Goal: Obtain resource: Download file/media

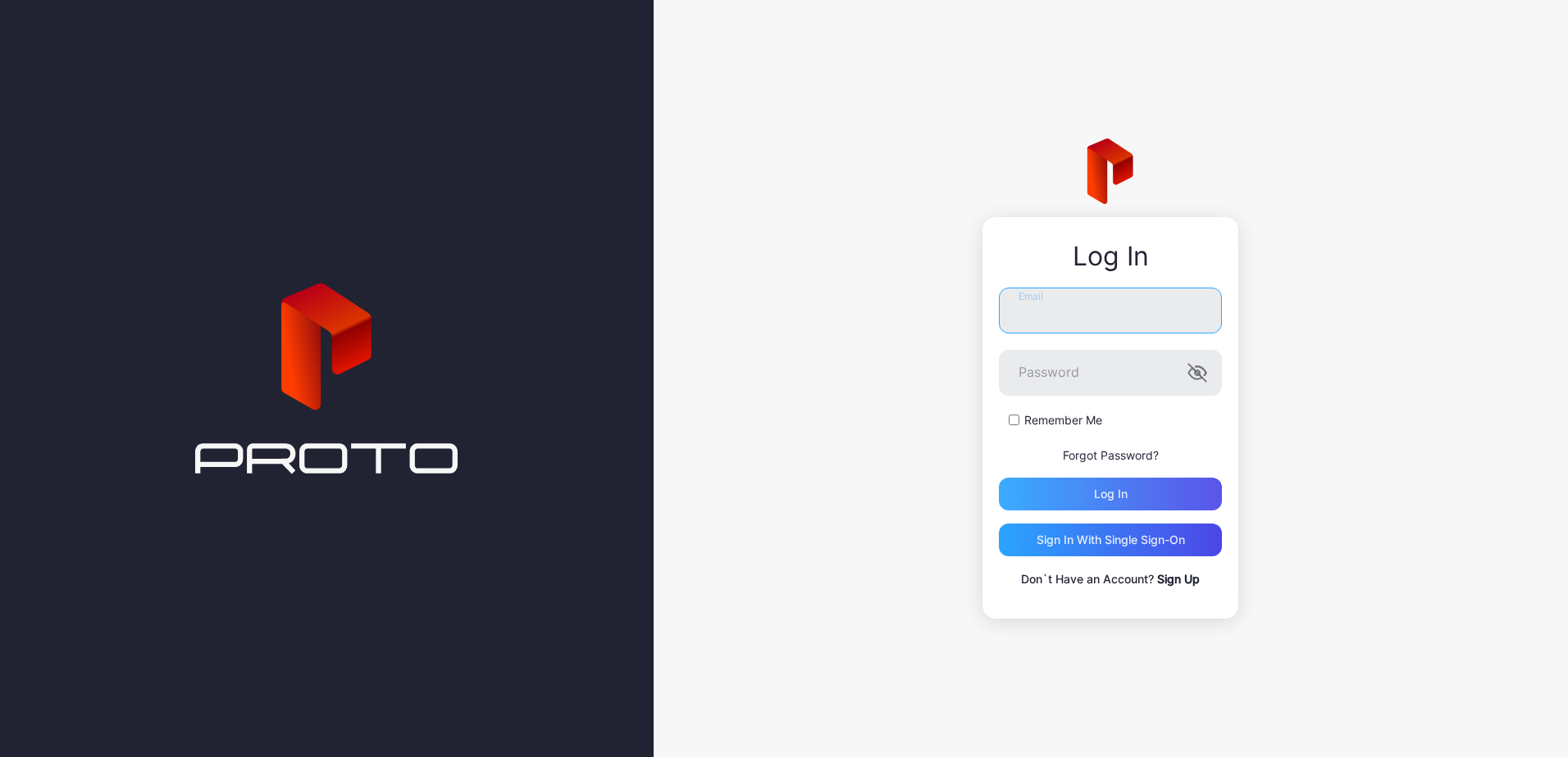
type input "**********"
click at [1091, 503] on div "Log in" at bounding box center [1110, 494] width 223 height 33
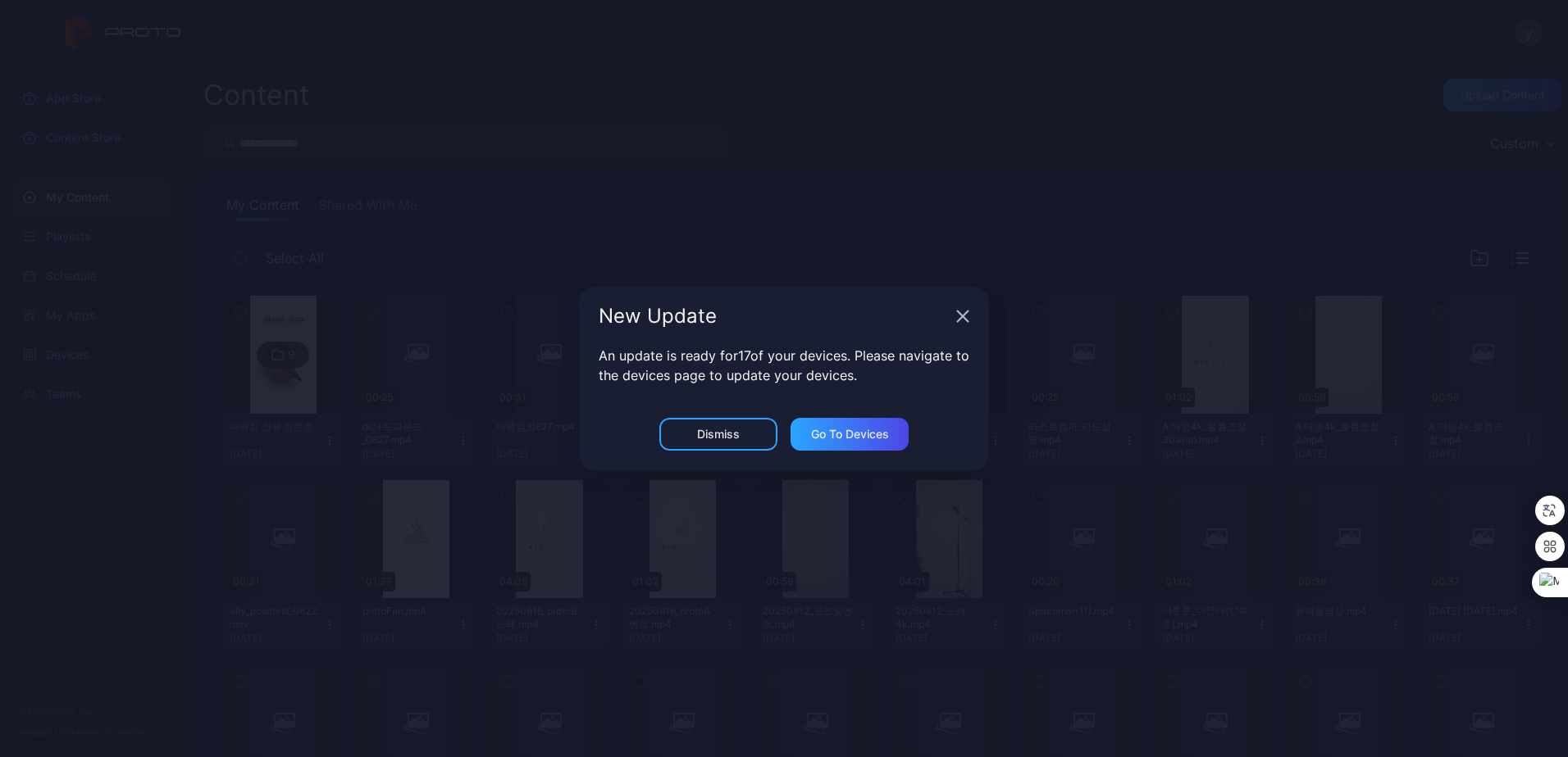
click at [959, 321] on icon "button" at bounding box center [962, 316] width 13 height 13
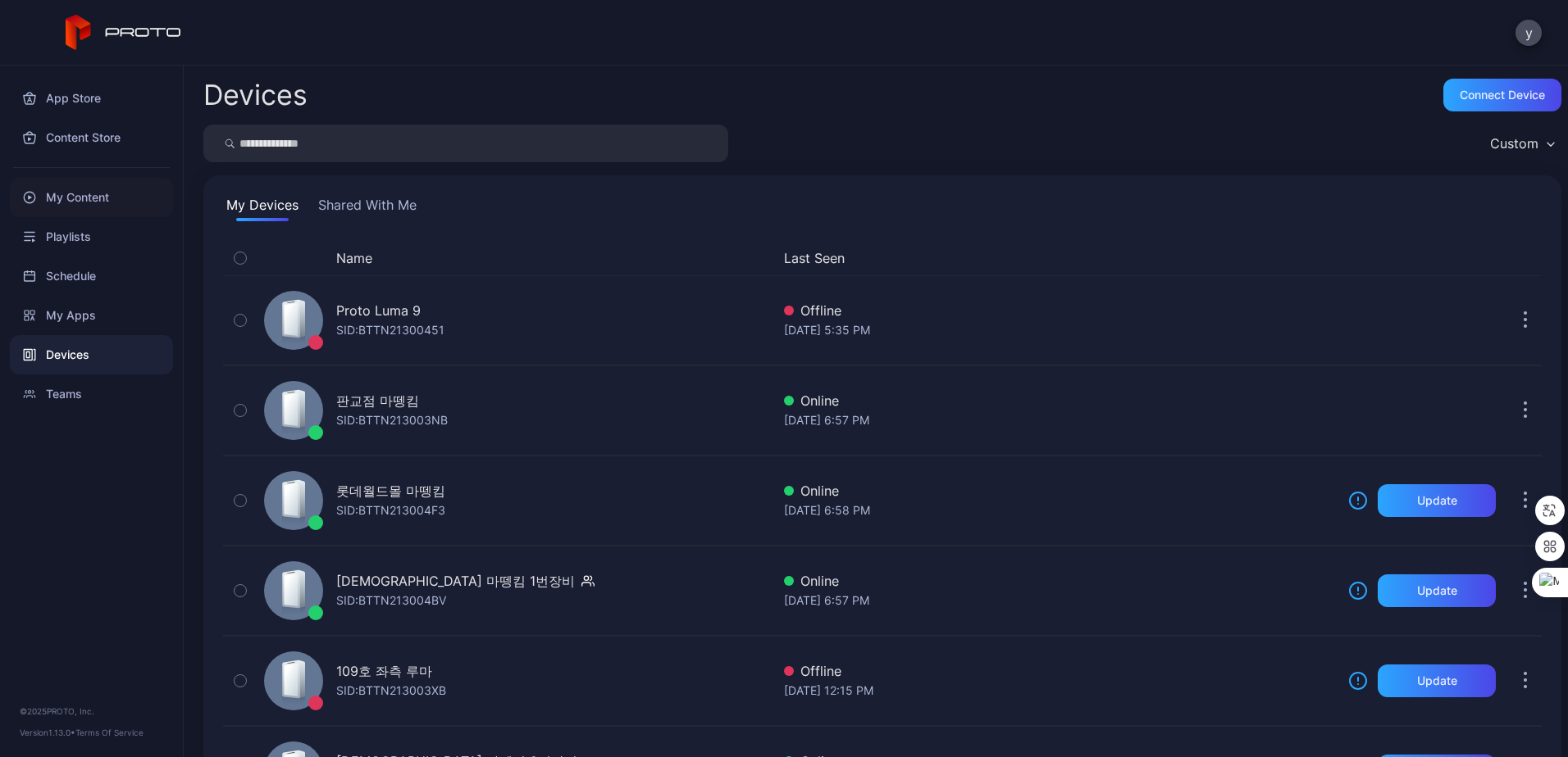
click at [78, 196] on div "My Content" at bounding box center [91, 197] width 163 height 40
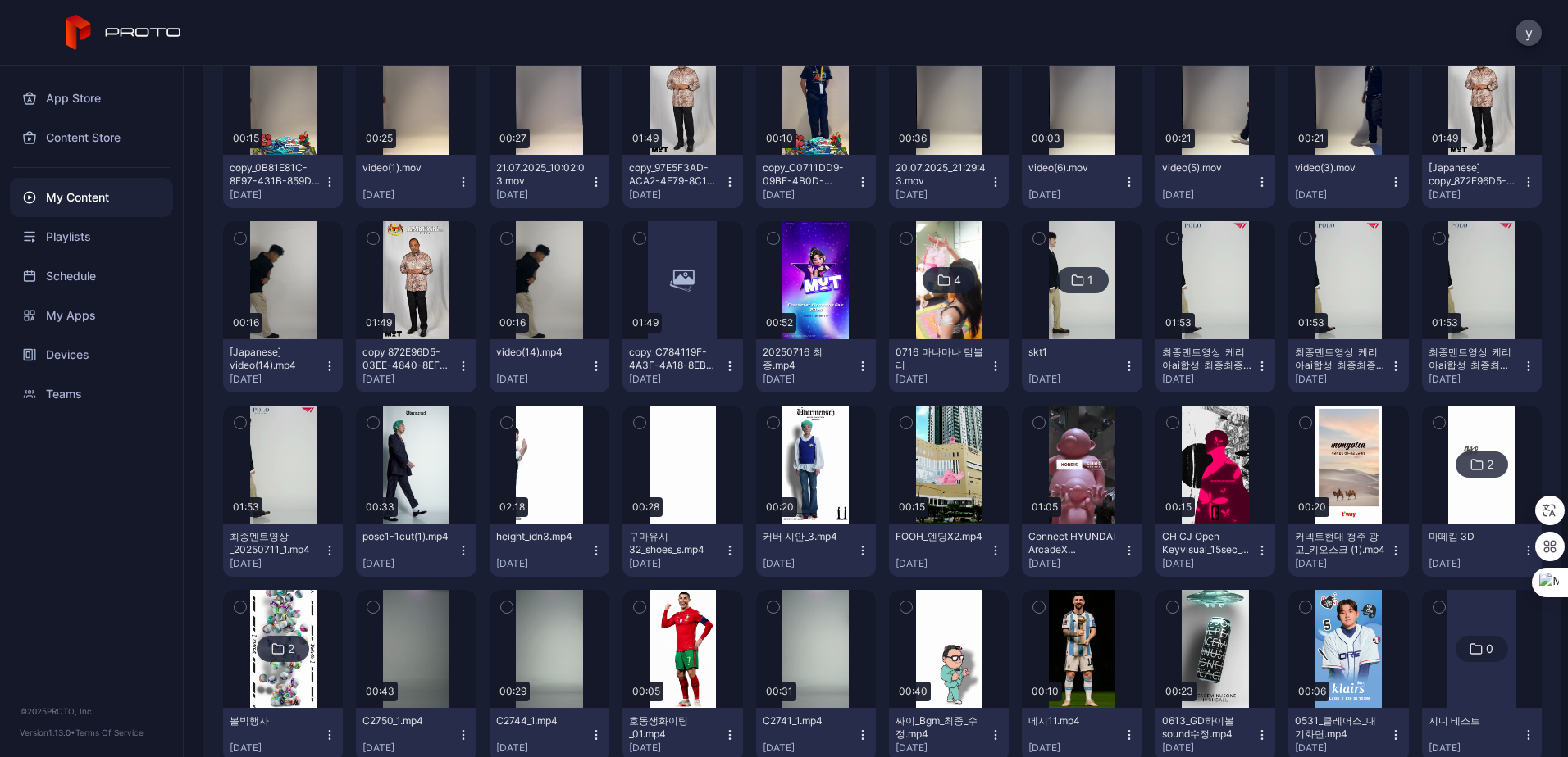
scroll to position [1428, 0]
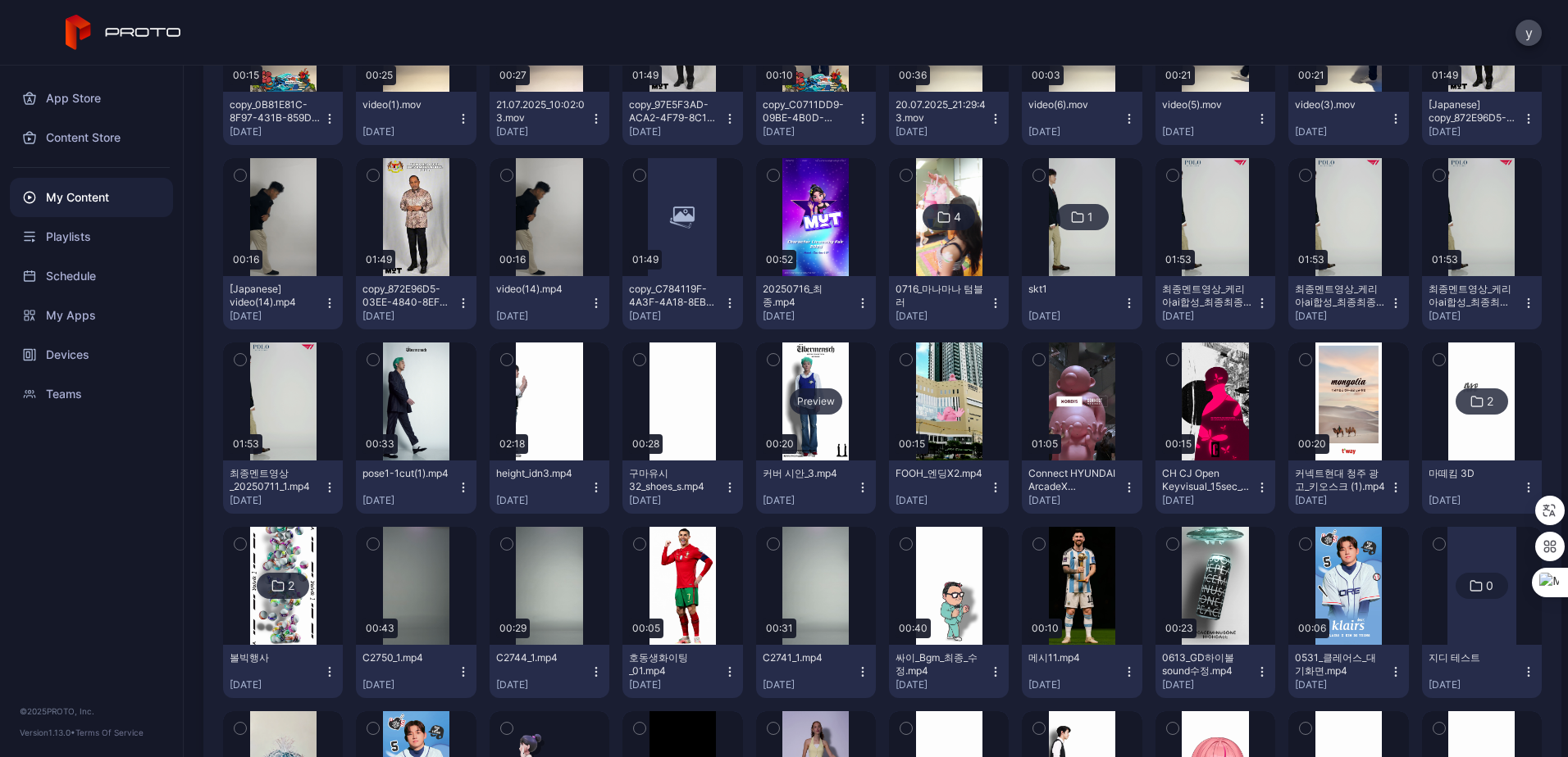
click at [811, 422] on div "Preview" at bounding box center [816, 401] width 120 height 118
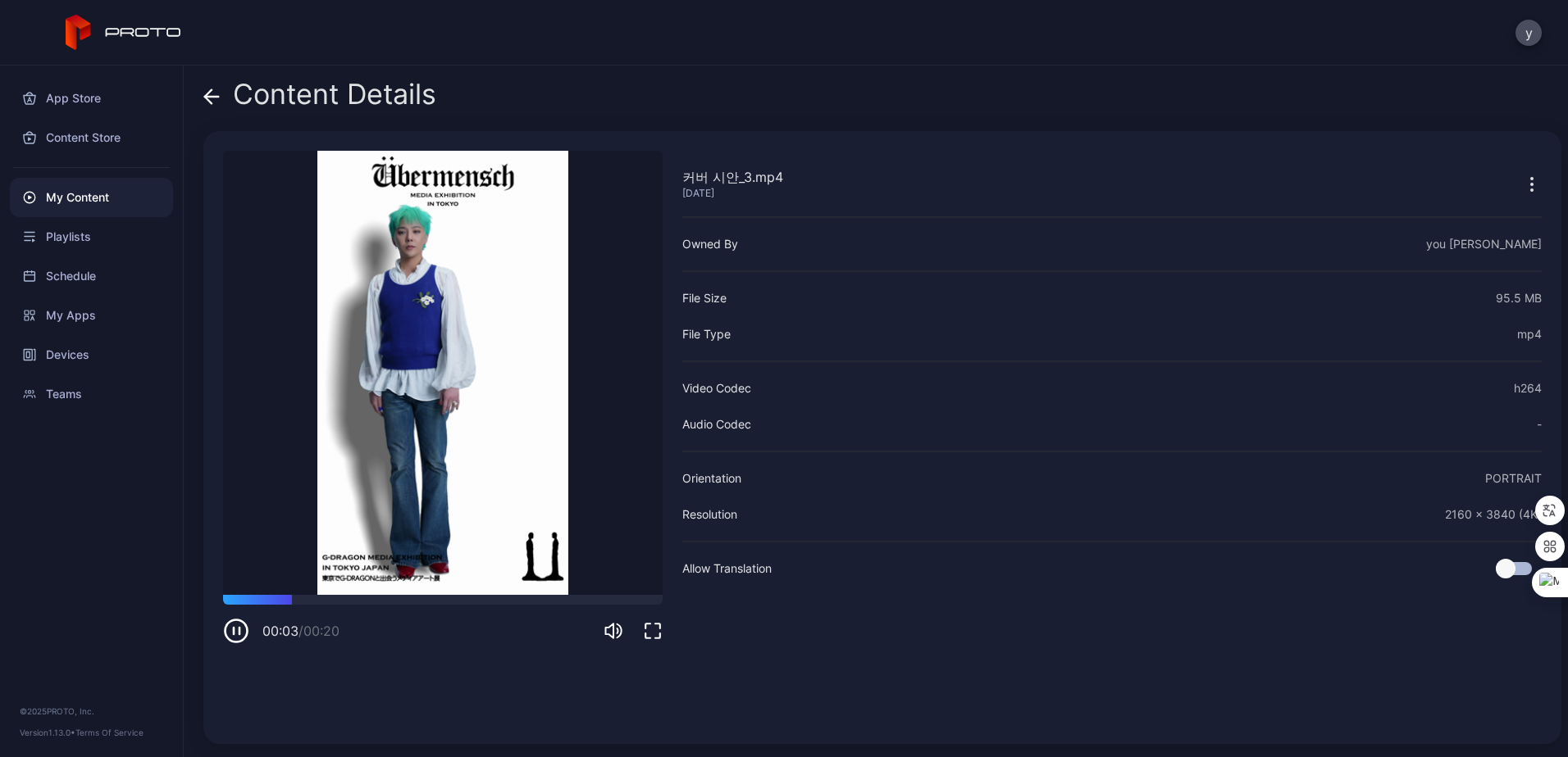
click at [244, 631] on icon "button" at bounding box center [235, 631] width 26 height 26
click at [1522, 173] on button "button" at bounding box center [1531, 183] width 19 height 33
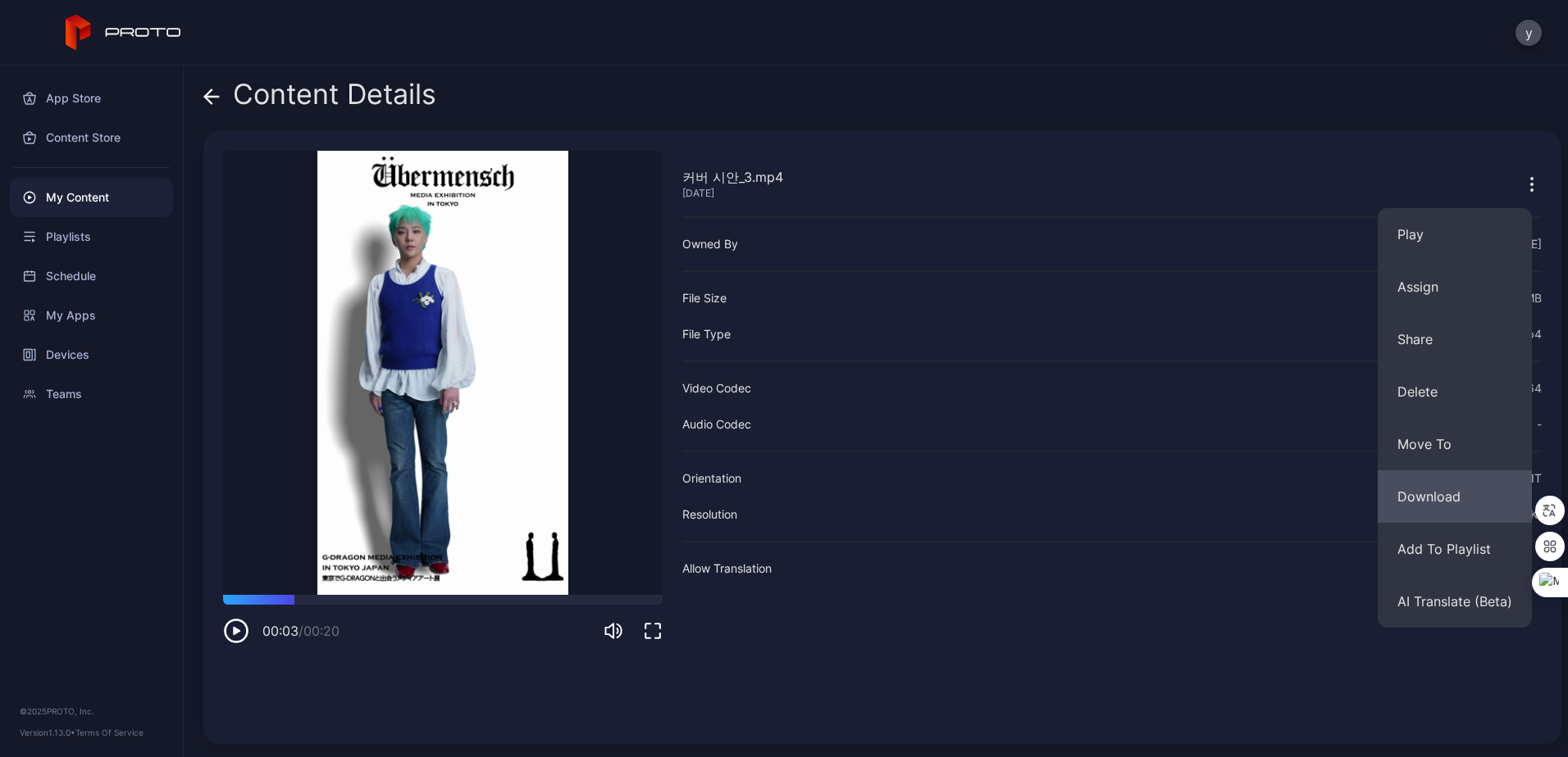
click at [1470, 484] on button "Download" at bounding box center [1454, 497] width 154 height 52
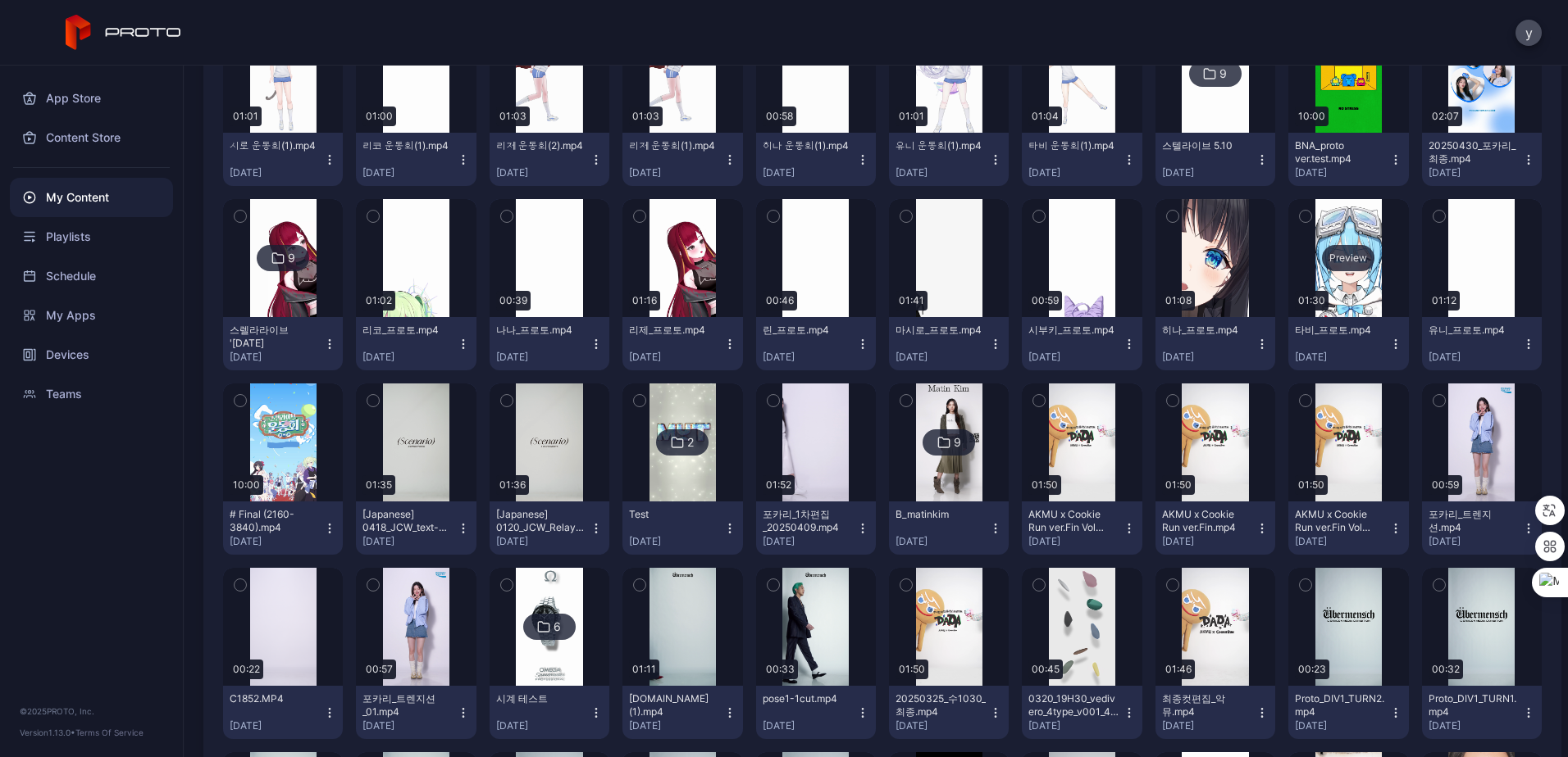
scroll to position [2166, 0]
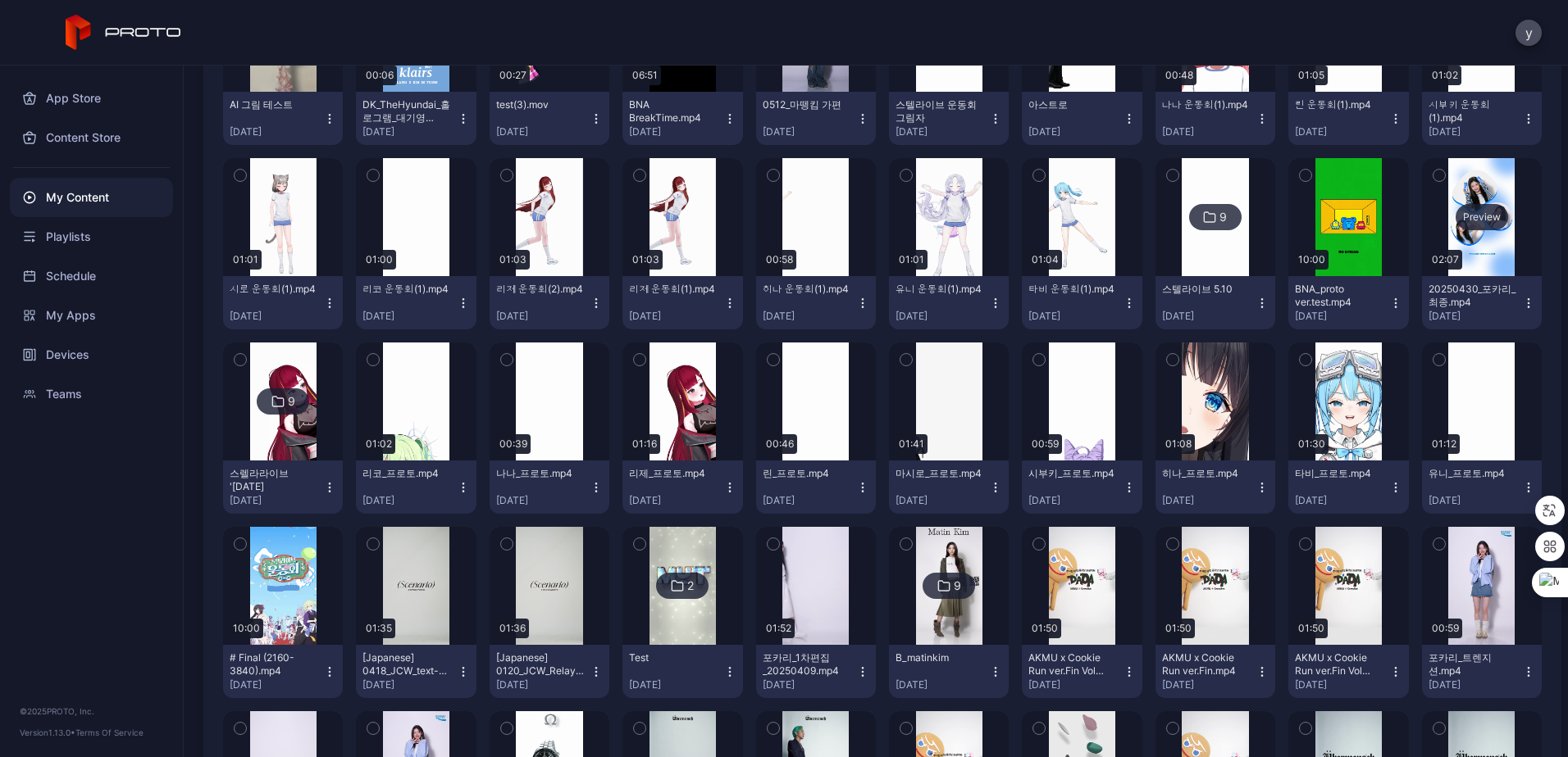
click at [1458, 238] on div "Preview" at bounding box center [1481, 217] width 120 height 118
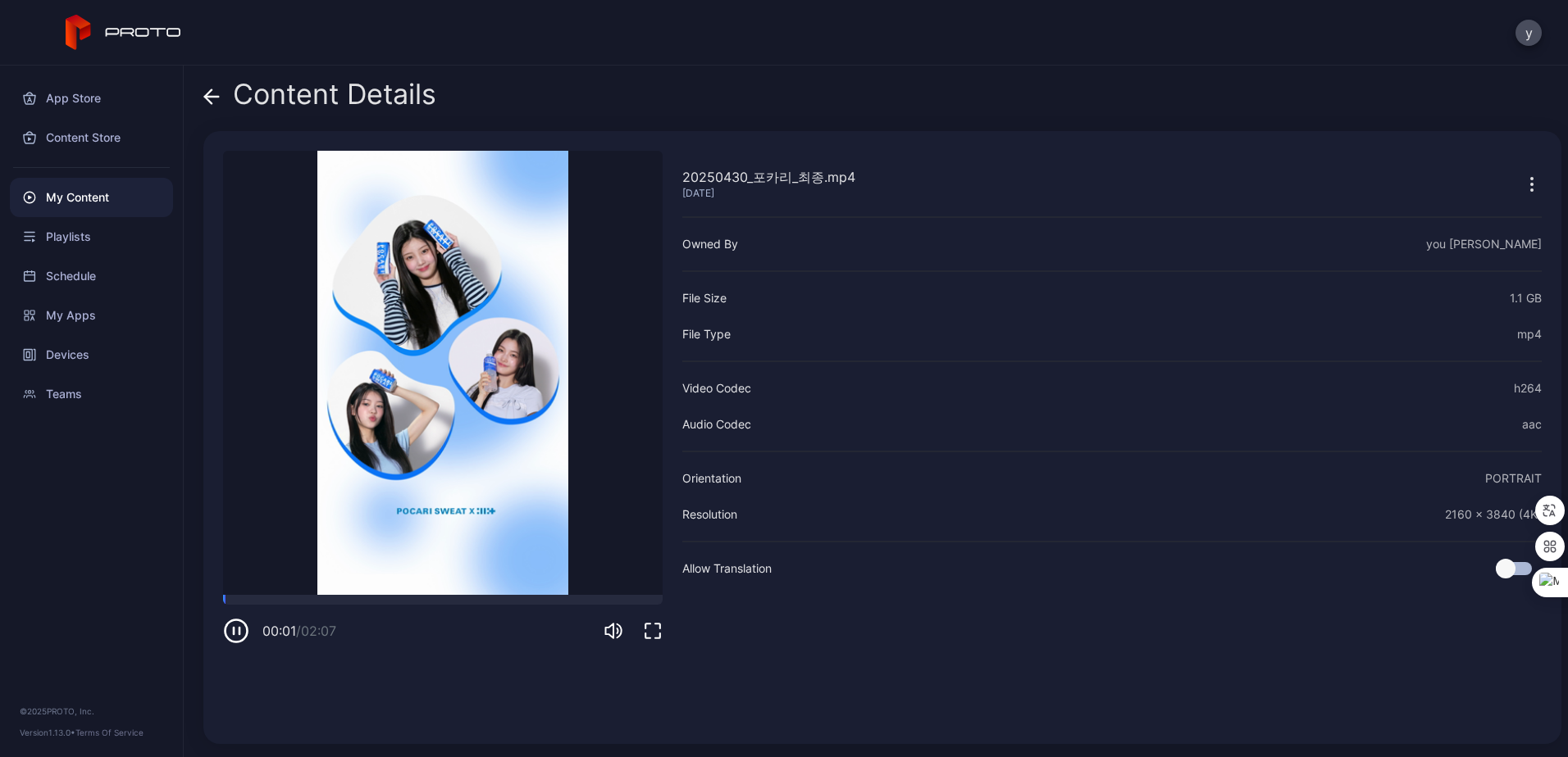
click at [1522, 191] on icon "button" at bounding box center [1531, 184] width 19 height 19
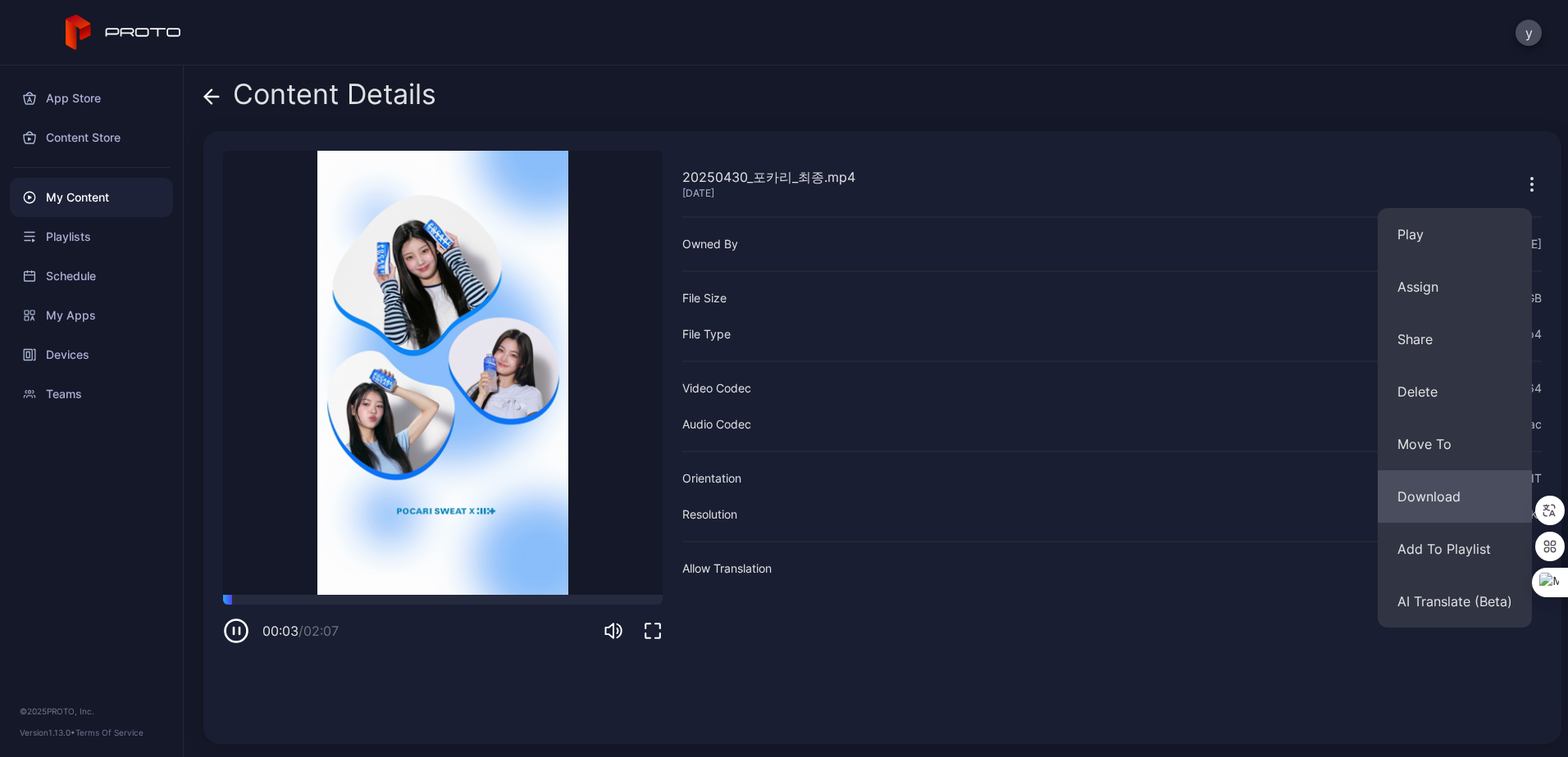
click at [1456, 501] on button "Download" at bounding box center [1454, 497] width 154 height 52
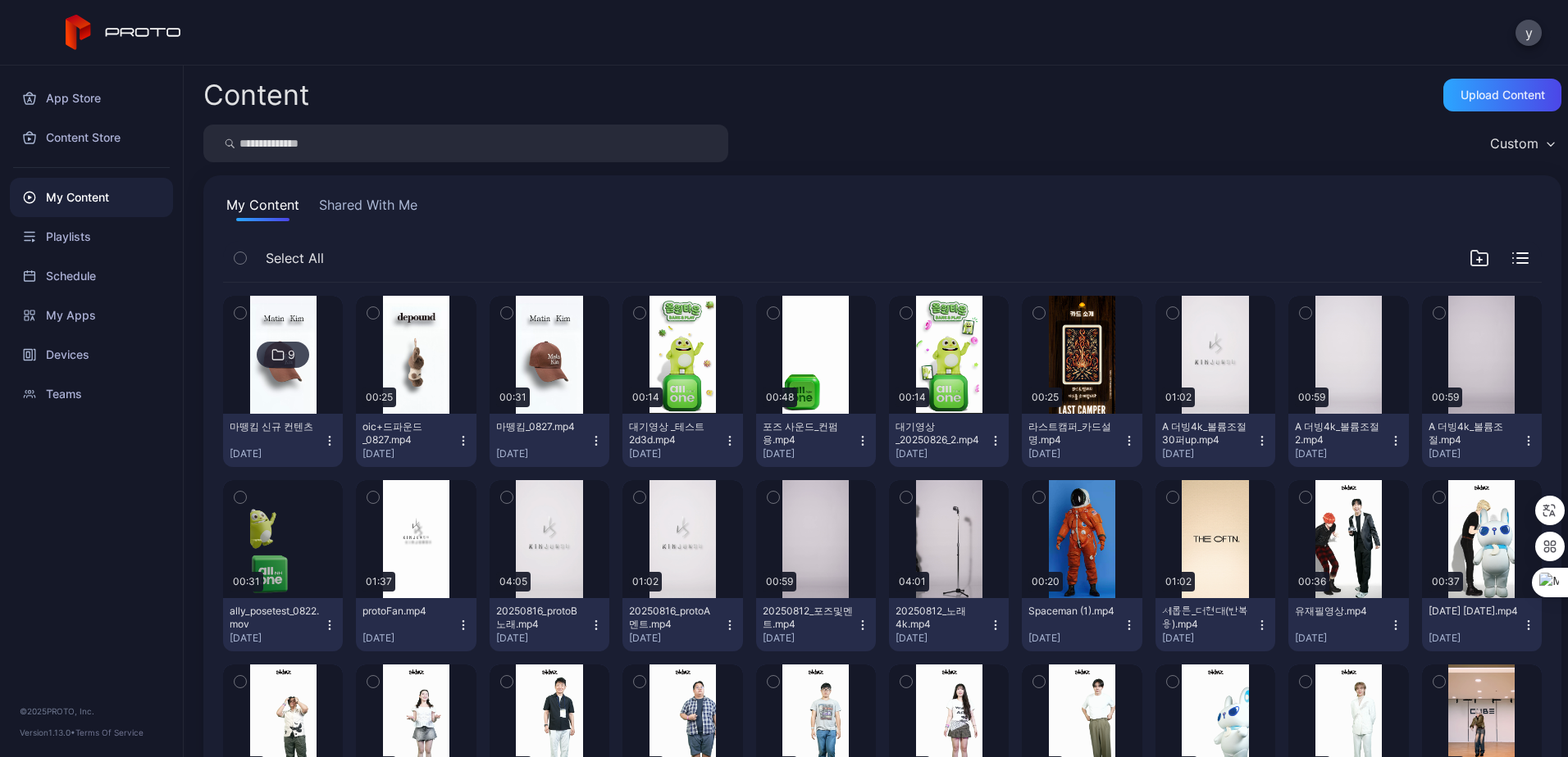
click at [353, 149] on input "search" at bounding box center [466, 143] width 525 height 38
type input "***"
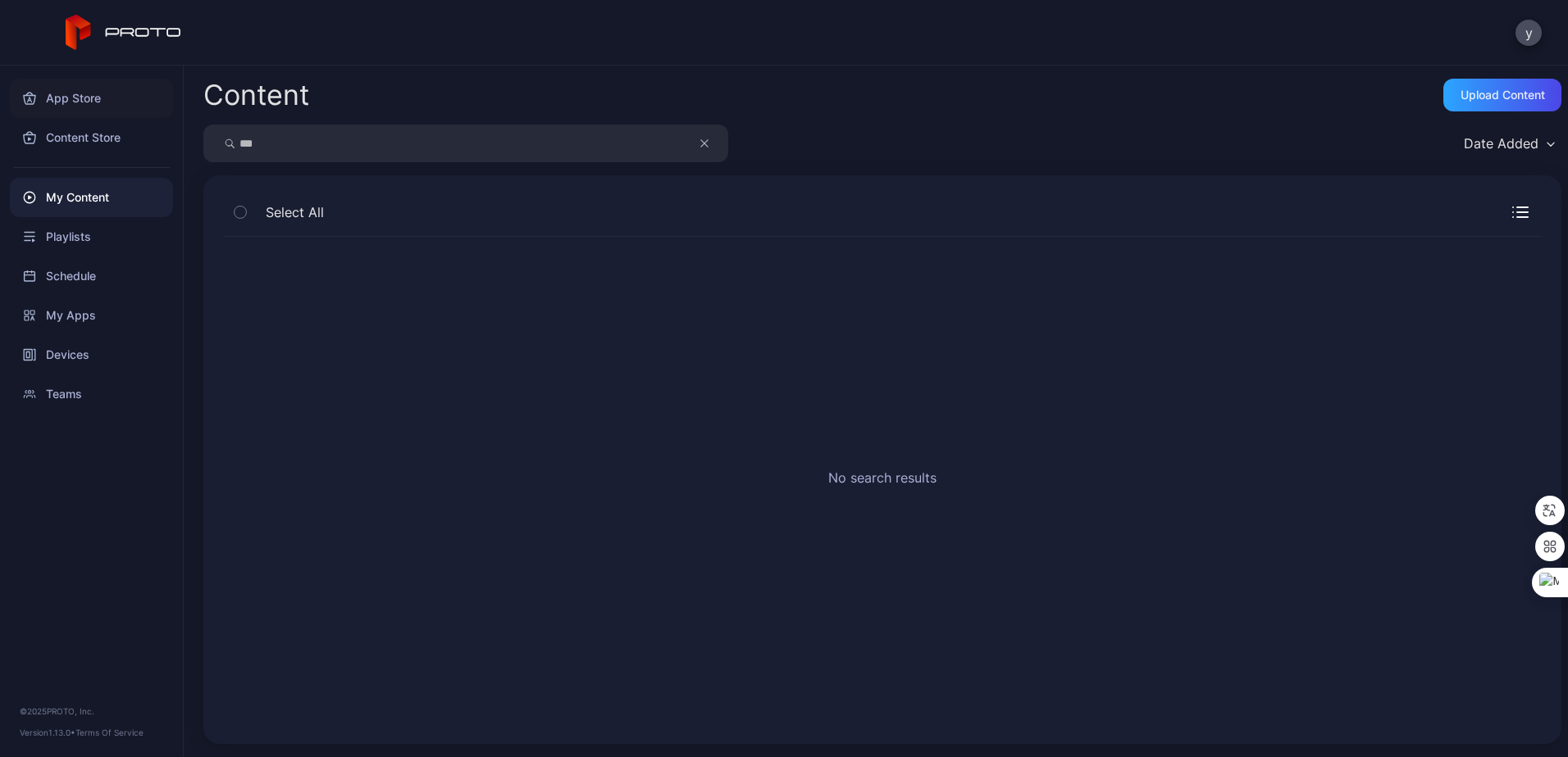
drag, startPoint x: 410, startPoint y: 146, endPoint x: 148, endPoint y: 110, distance: 264.5
click at [131, 110] on div "App Store Content Store My Content Playlists Schedule My Apps Devices Teams © 2…" at bounding box center [784, 411] width 1568 height 691
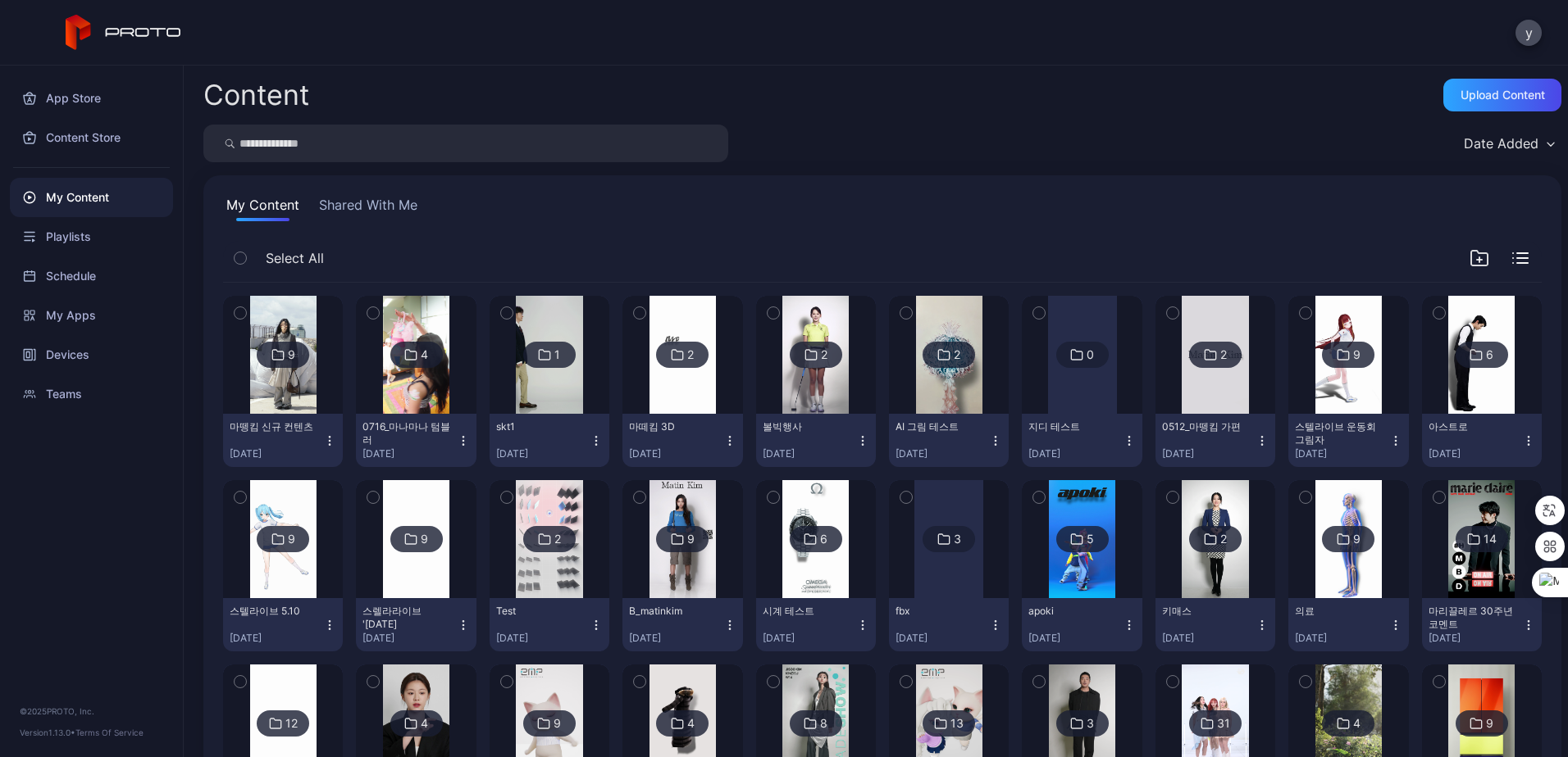
click at [343, 133] on input "search" at bounding box center [466, 143] width 525 height 38
type input "*"
click at [84, 361] on div "Devices" at bounding box center [91, 355] width 163 height 40
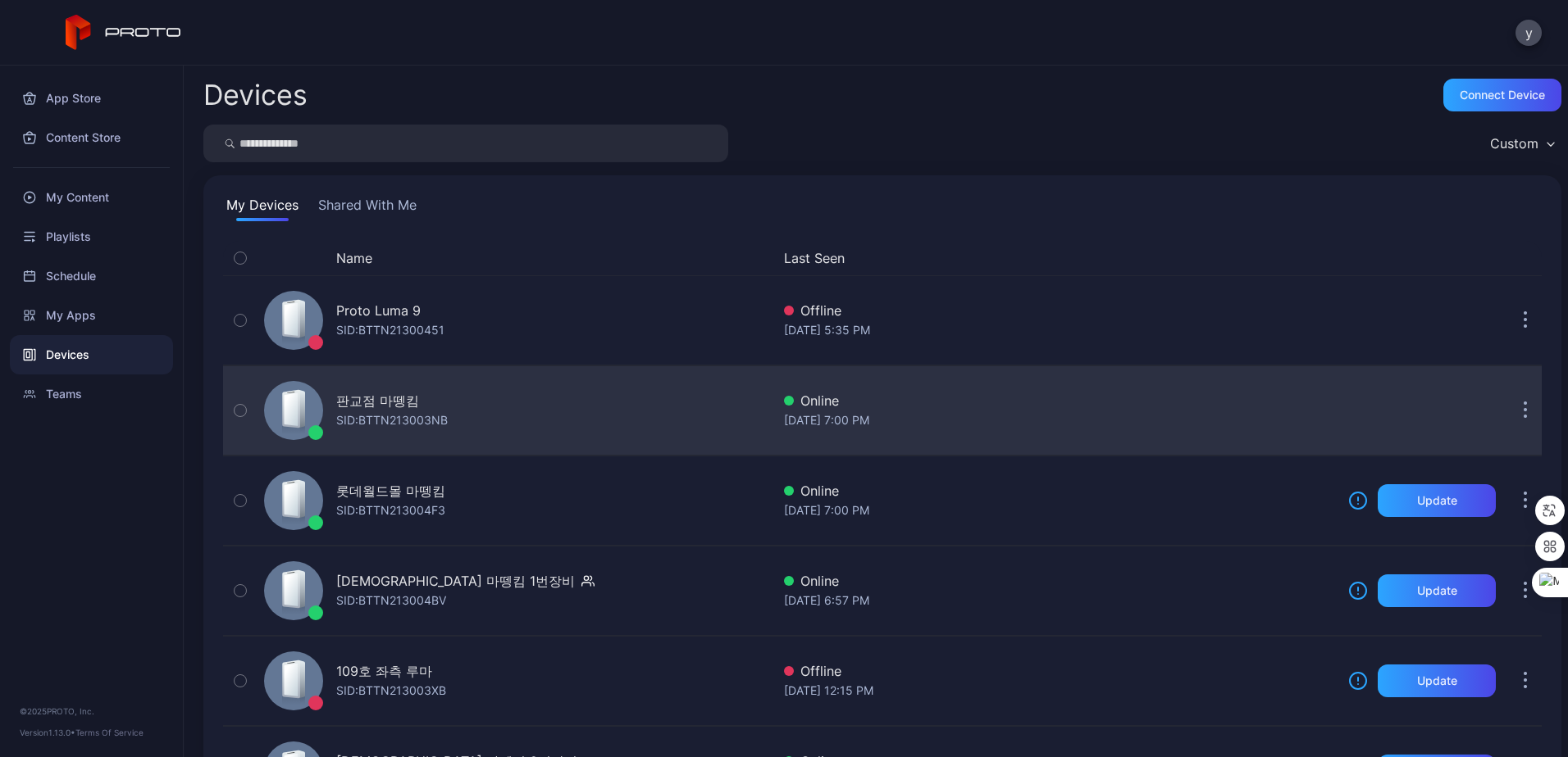
click at [417, 407] on div "판교점 마뗑킴" at bounding box center [392, 400] width 111 height 19
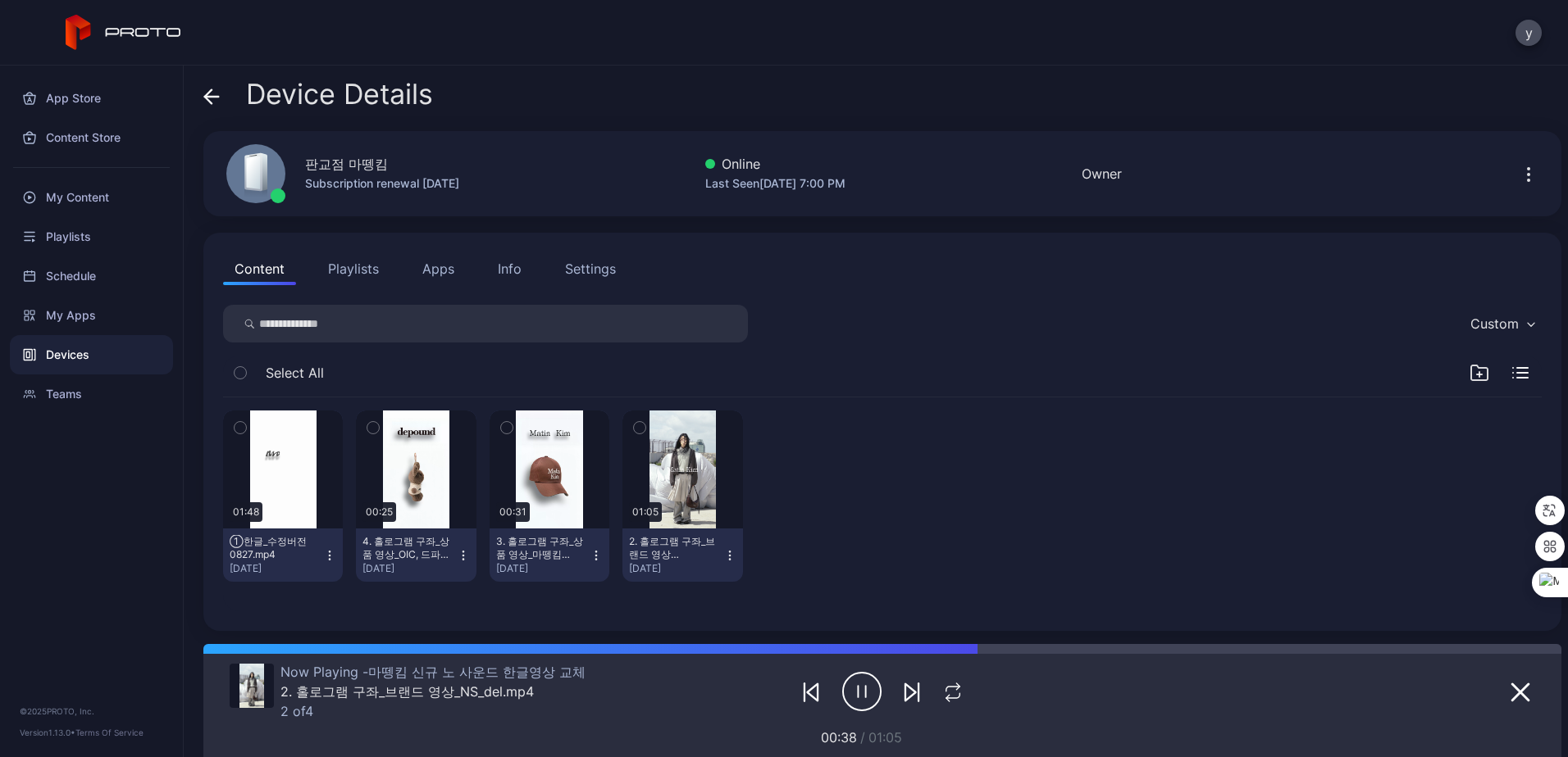
click at [330, 551] on icon "button" at bounding box center [330, 556] width 13 height 13
click at [115, 526] on div "App Store Content Store My Content Playlists Schedule My Apps Devices Teams © 2…" at bounding box center [92, 411] width 184 height 691
click at [288, 546] on div "①한글_수정버전0827.mp4" at bounding box center [274, 548] width 90 height 26
drag, startPoint x: 145, startPoint y: 473, endPoint x: 225, endPoint y: 437, distance: 87.7
click at [147, 471] on div "App Store Content Store My Content Playlists Schedule My Apps Devices Teams © 2…" at bounding box center [92, 411] width 184 height 691
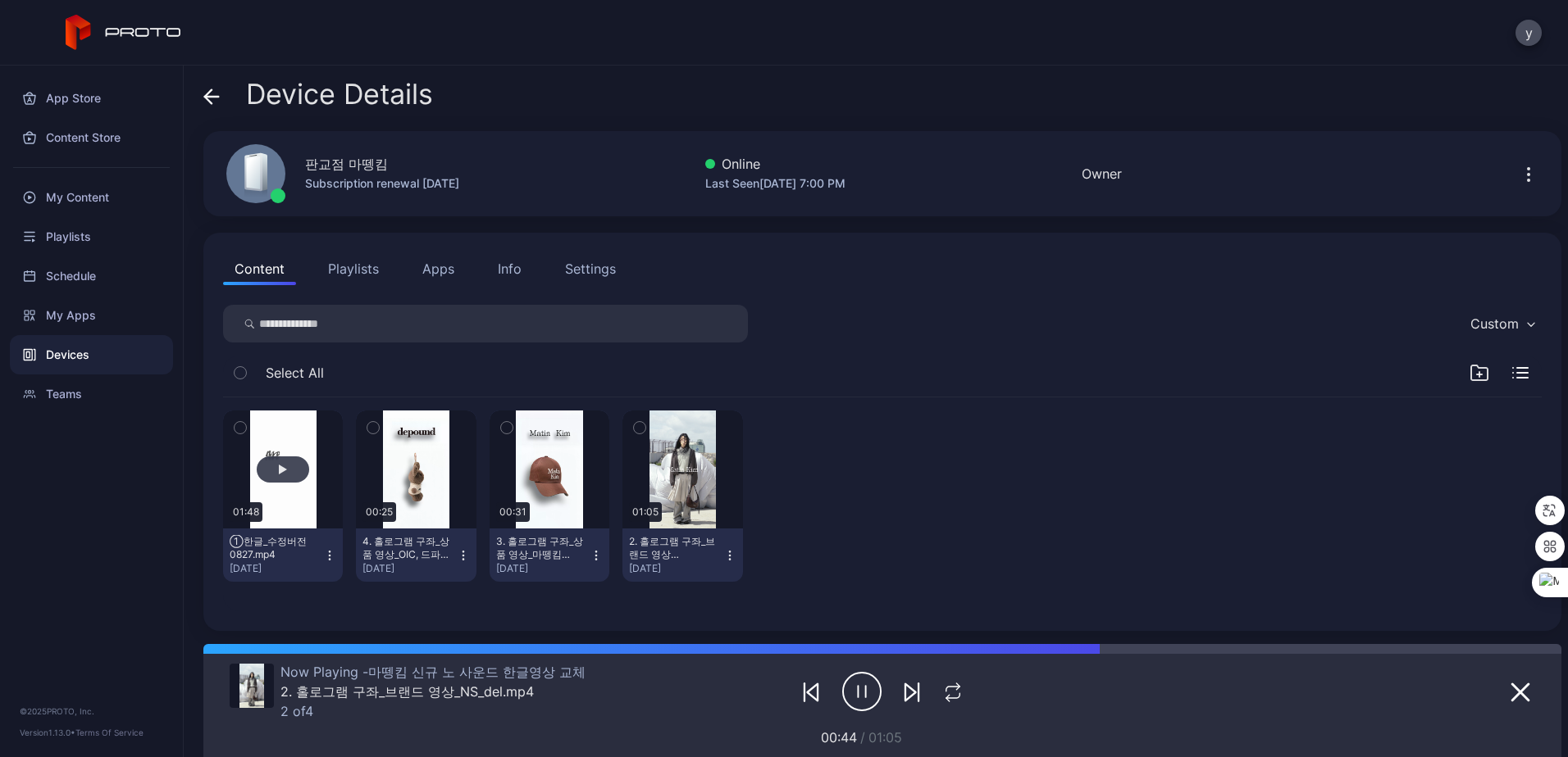
drag, startPoint x: 245, startPoint y: 425, endPoint x: 254, endPoint y: 456, distance: 32.3
click at [244, 425] on icon "button" at bounding box center [240, 427] width 12 height 18
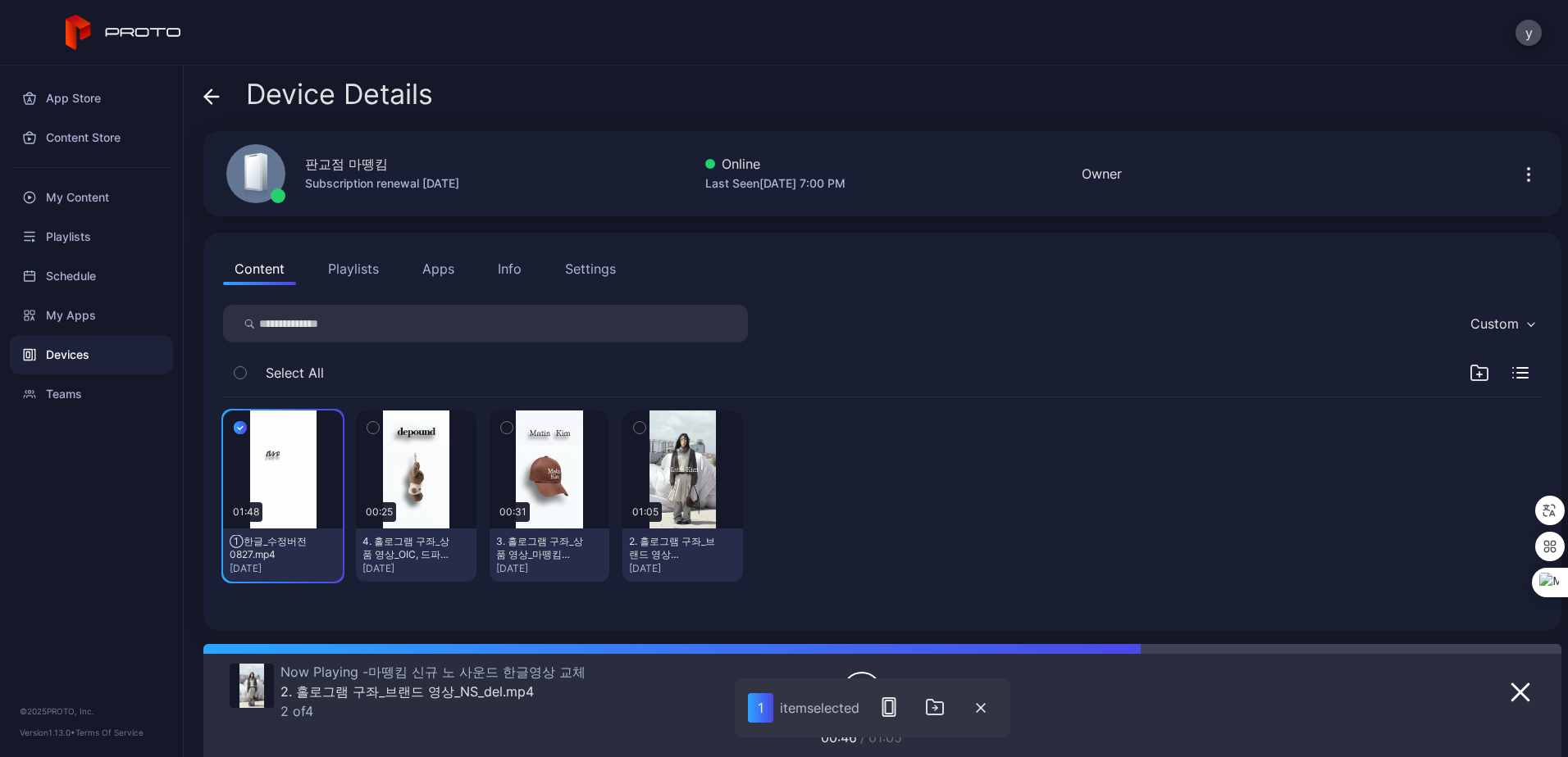
drag, startPoint x: 174, startPoint y: 569, endPoint x: 177, endPoint y: 560, distance: 9.5
click at [174, 566] on div "App Store Content Store My Content Playlists Schedule My Apps Devices Teams © 2…" at bounding box center [92, 411] width 184 height 691
click at [240, 423] on icon "button" at bounding box center [240, 427] width 13 height 18
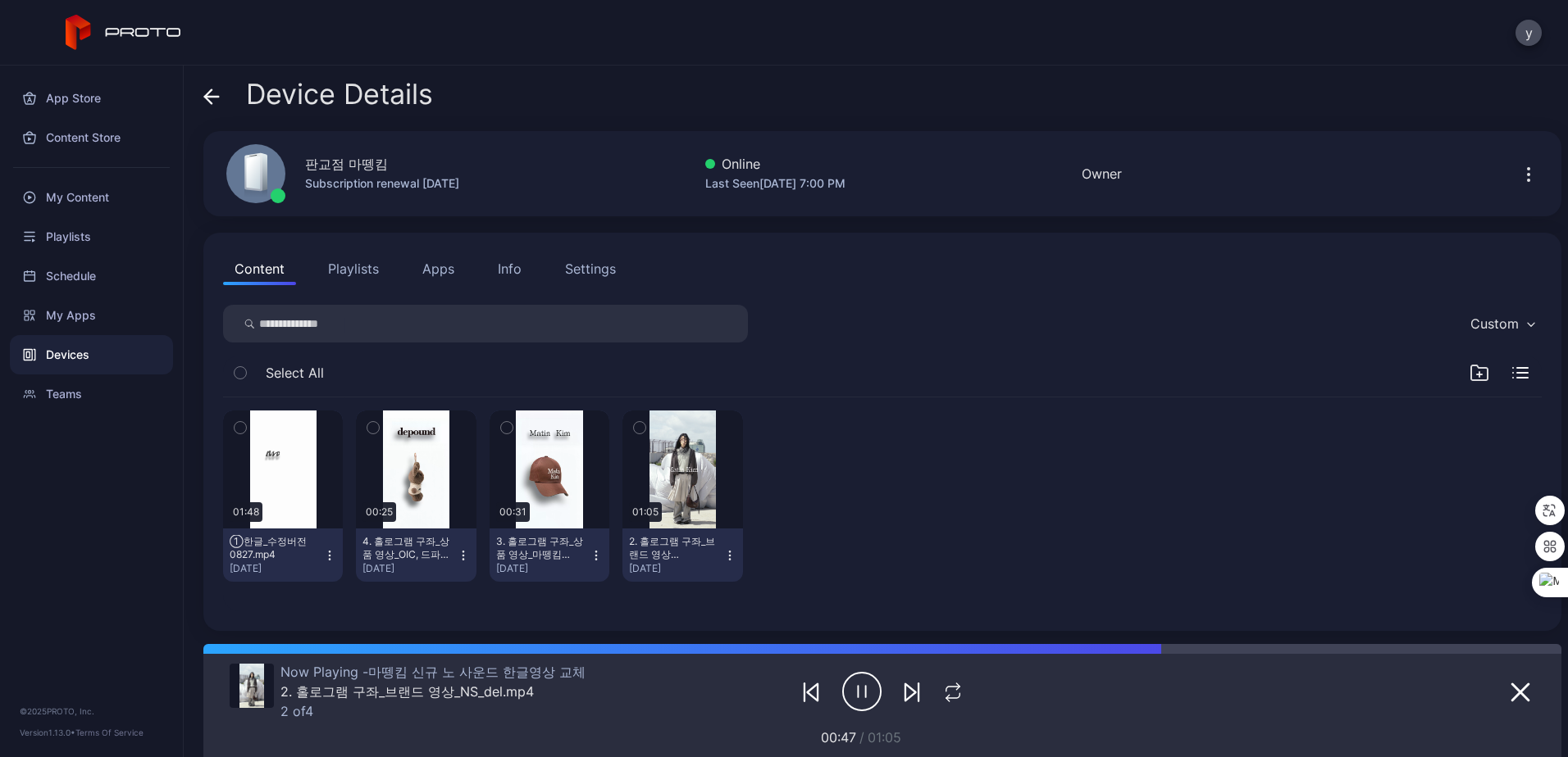
click at [109, 486] on div "App Store Content Store My Content Playlists Schedule My Apps Devices Teams © 2…" at bounding box center [92, 411] width 184 height 691
click at [91, 192] on div "My Content" at bounding box center [91, 197] width 163 height 40
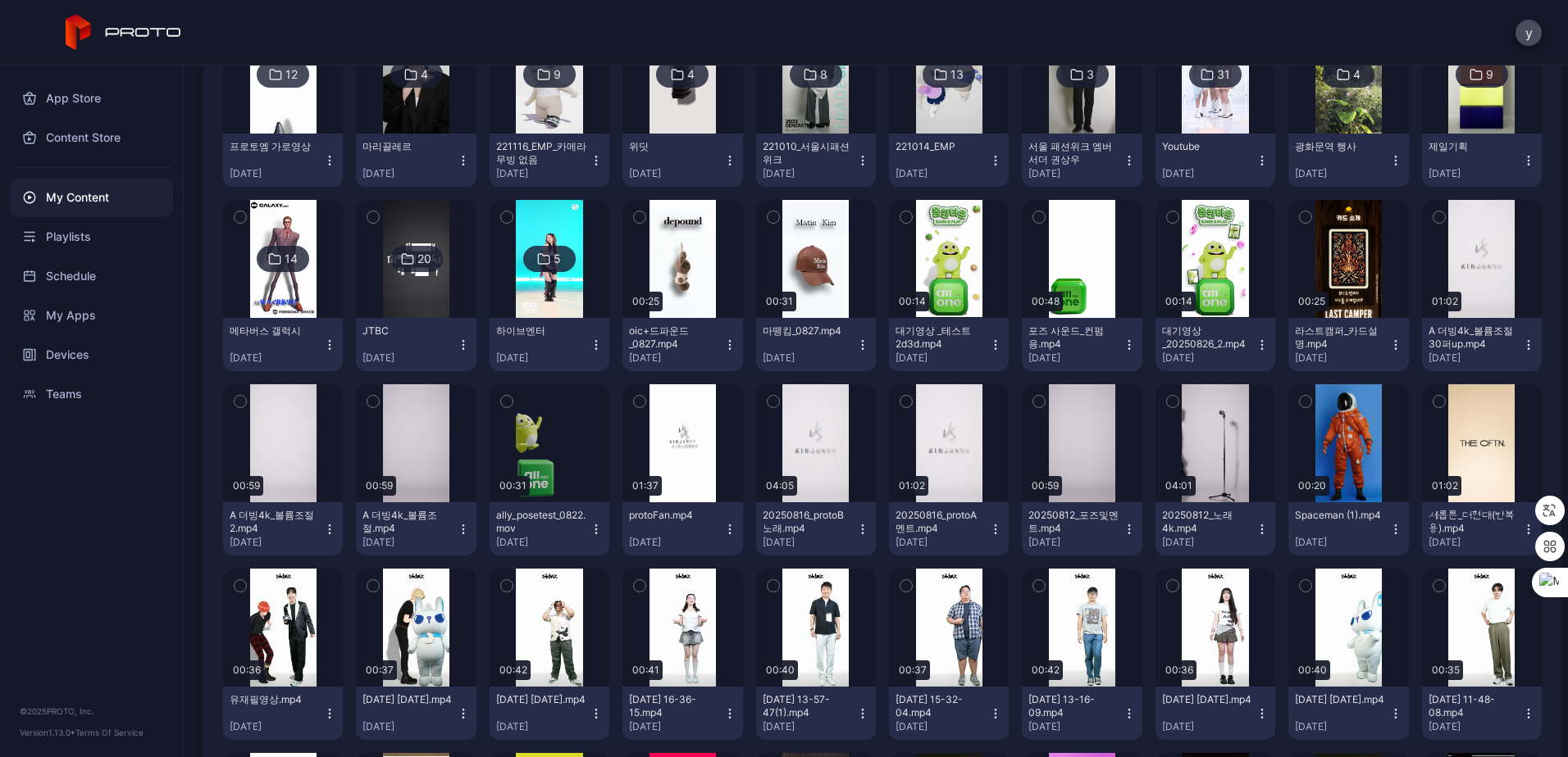
scroll to position [738, 0]
